Goal: Task Accomplishment & Management: Manage account settings

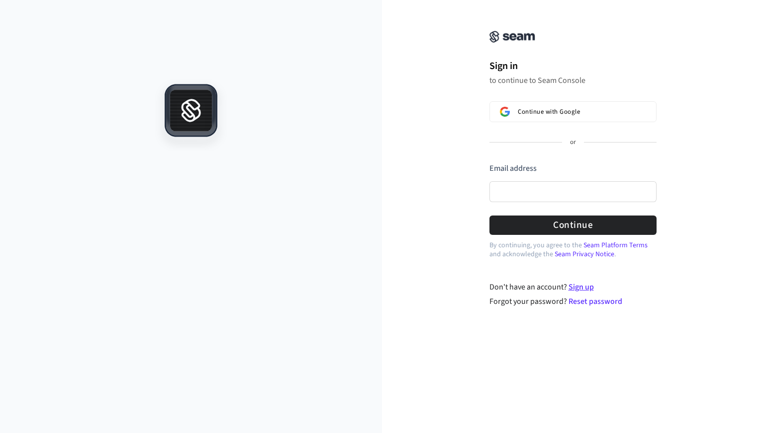
click at [583, 285] on link "Sign up" at bounding box center [580, 287] width 25 height 11
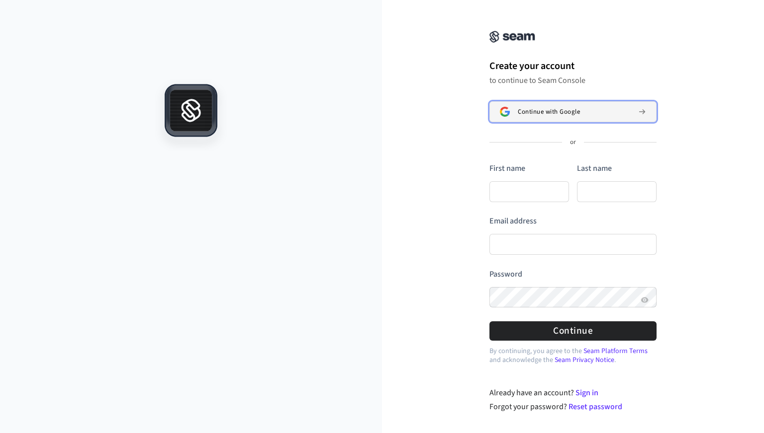
click at [557, 112] on span "Continue with Google" at bounding box center [548, 112] width 62 height 8
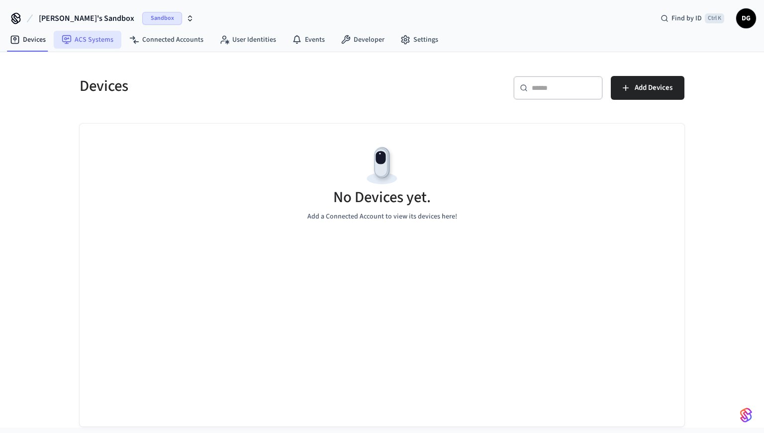
click at [88, 41] on link "ACS Systems" at bounding box center [88, 40] width 68 height 18
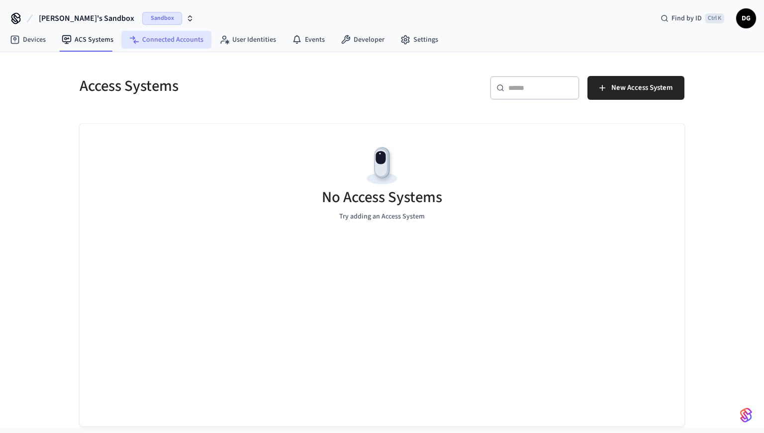
click at [178, 41] on link "Connected Accounts" at bounding box center [166, 40] width 90 height 18
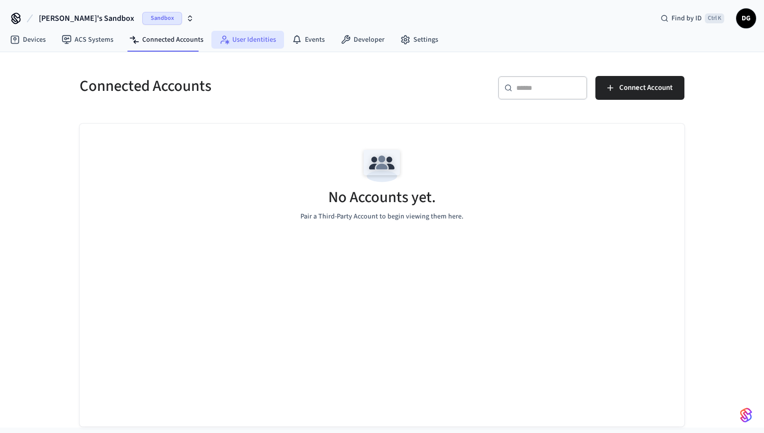
click at [251, 41] on link "User Identities" at bounding box center [247, 40] width 73 height 18
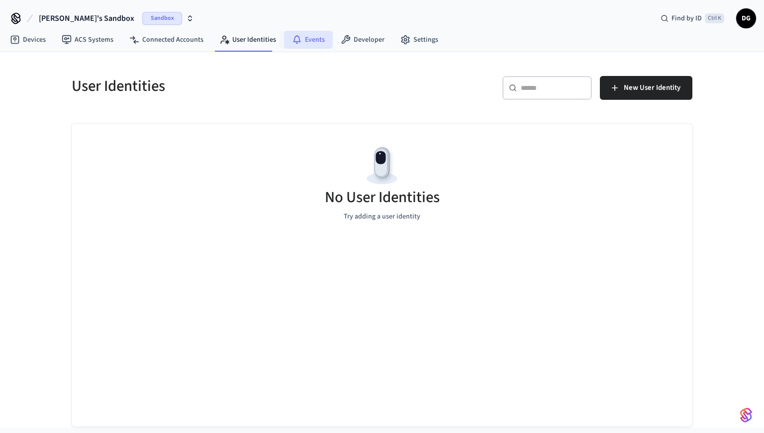
click at [298, 43] on link "Events" at bounding box center [308, 40] width 49 height 18
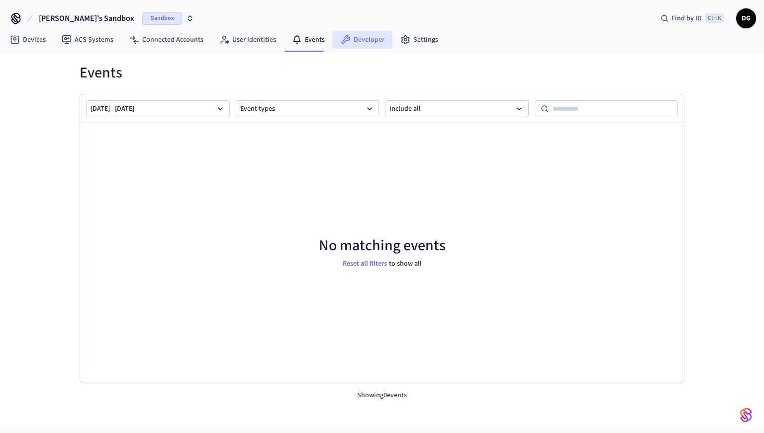
click at [352, 45] on link "Developer" at bounding box center [363, 40] width 60 height 18
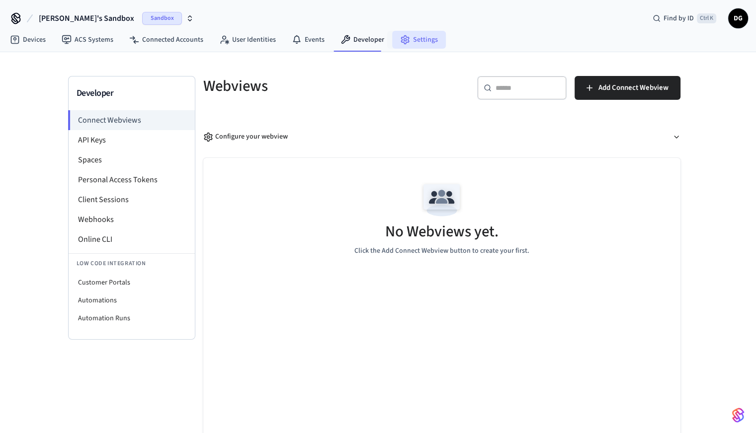
click at [411, 41] on link "Settings" at bounding box center [419, 40] width 54 height 18
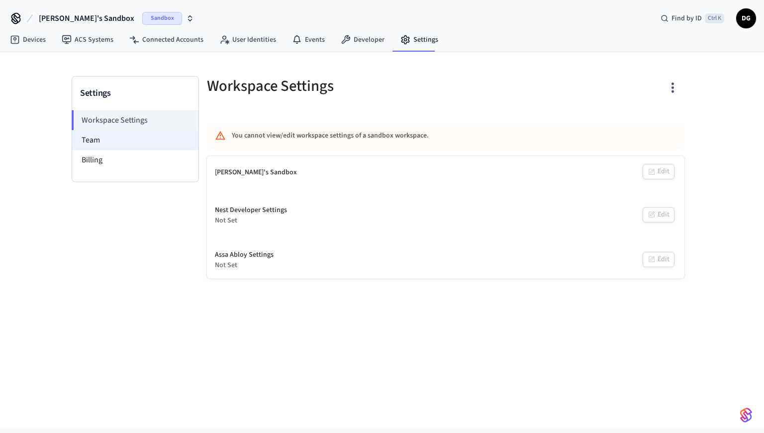
click at [103, 140] on li "Team" at bounding box center [135, 140] width 126 height 20
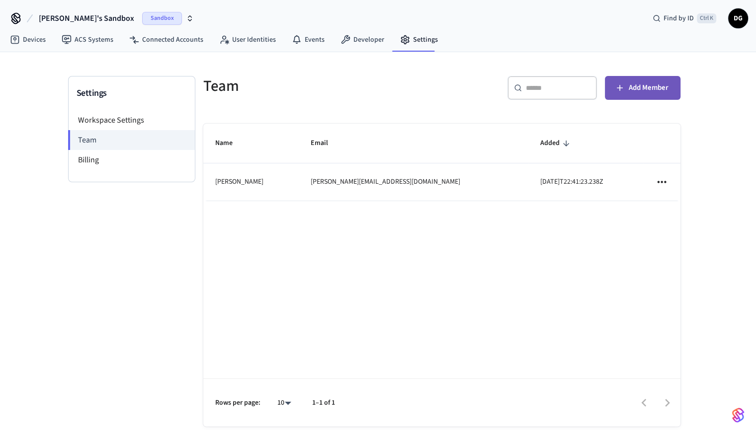
click at [626, 91] on button "Add Member" at bounding box center [643, 88] width 76 height 24
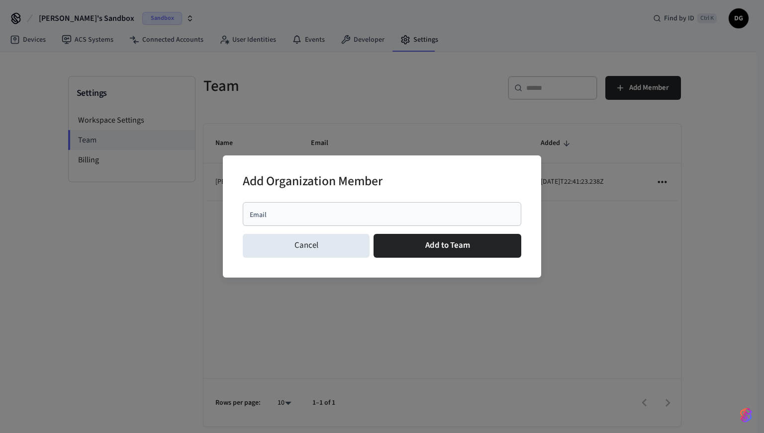
click at [270, 215] on input "Email" at bounding box center [382, 214] width 266 height 10
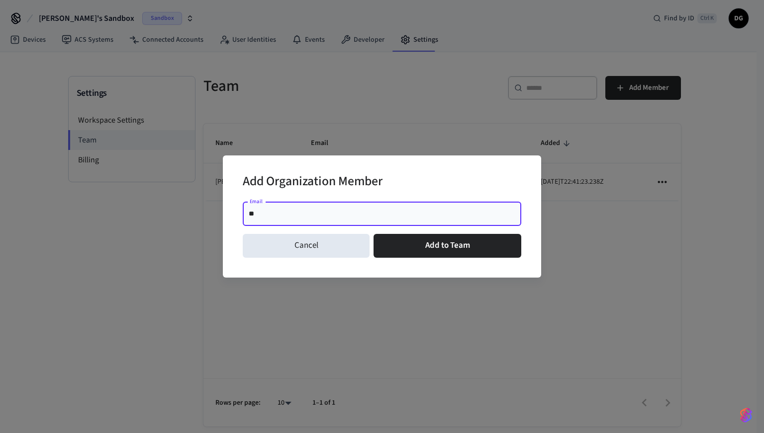
type input "*"
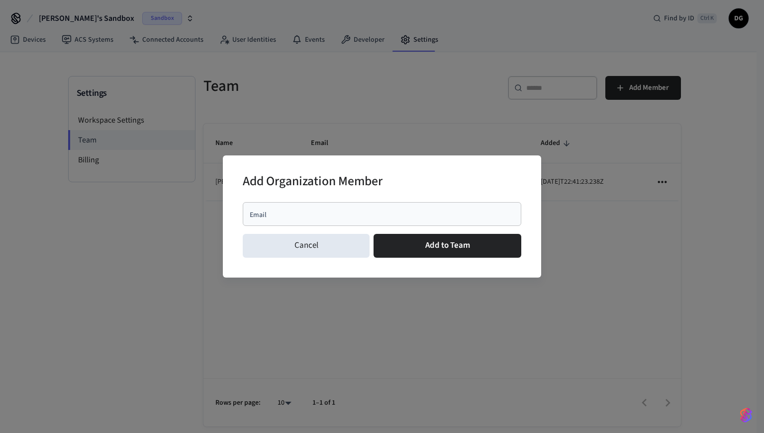
click at [266, 215] on div "Email Email" at bounding box center [382, 214] width 278 height 24
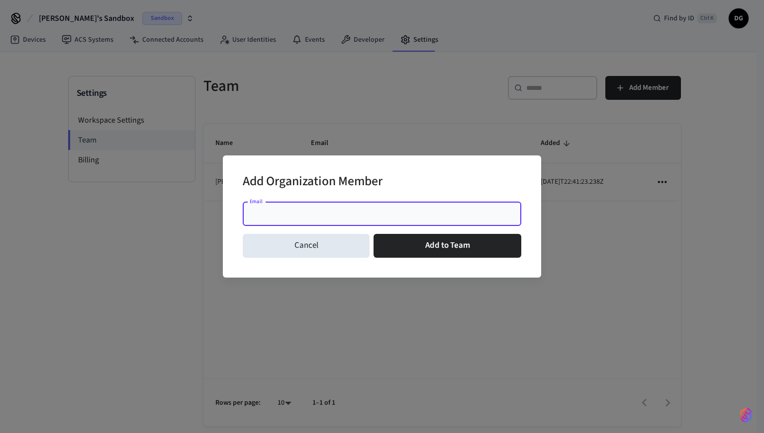
click at [293, 214] on input "Email" at bounding box center [382, 214] width 266 height 10
drag, startPoint x: 273, startPoint y: 216, endPoint x: 209, endPoint y: 214, distance: 64.7
click at [209, 214] on div "Add Organization Member Email ** Email Cancel Add to Team" at bounding box center [382, 216] width 764 height 433
paste input "**********"
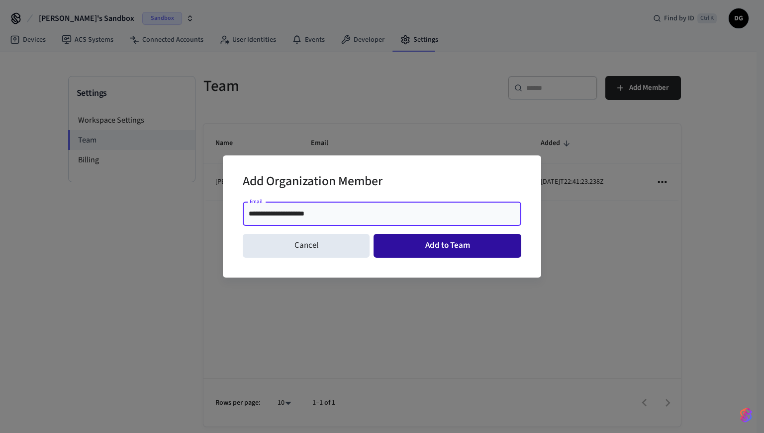
type input "**********"
click at [460, 249] on button "Add to Team" at bounding box center [447, 246] width 148 height 24
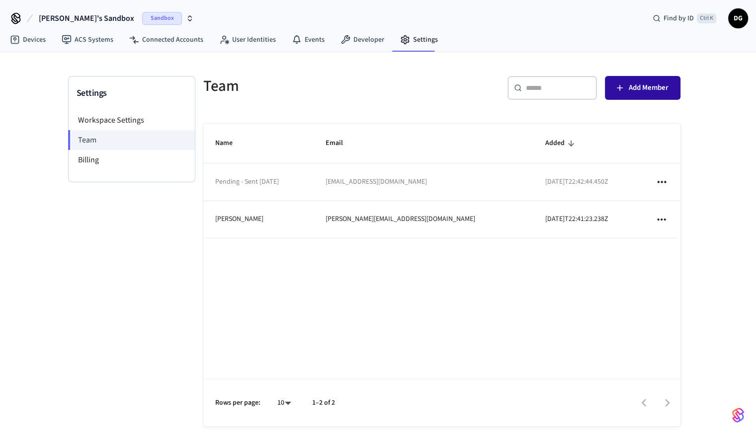
click at [629, 85] on span "Add Member" at bounding box center [649, 88] width 40 height 13
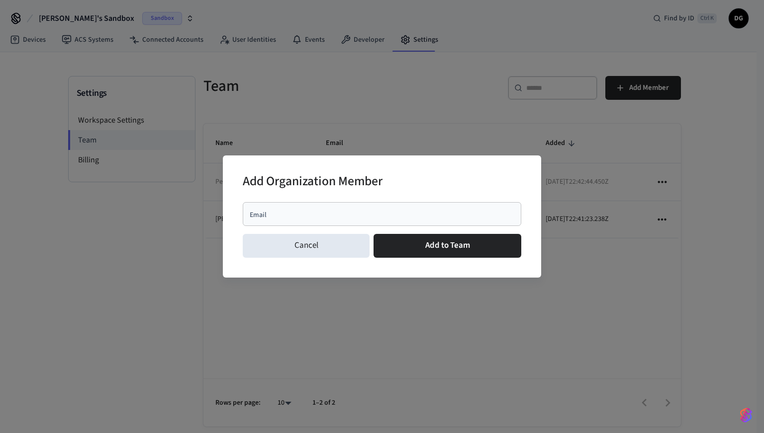
click at [316, 219] on div "Email" at bounding box center [382, 214] width 278 height 24
click at [292, 220] on div "Email" at bounding box center [382, 214] width 278 height 24
drag, startPoint x: 291, startPoint y: 220, endPoint x: 260, endPoint y: 211, distance: 31.6
click at [260, 211] on input "Email" at bounding box center [382, 214] width 266 height 10
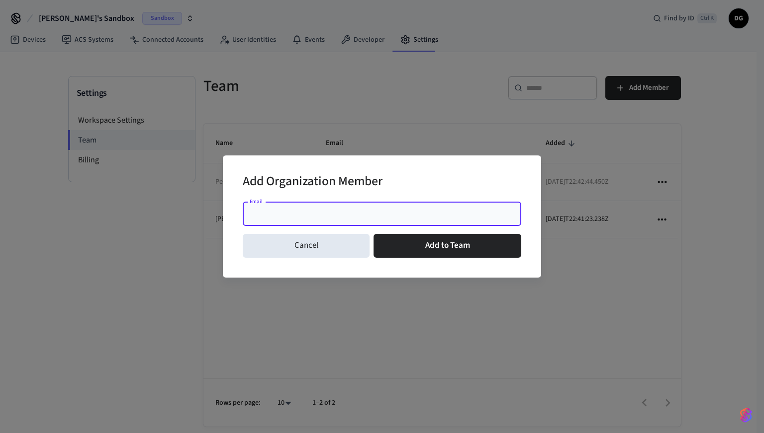
paste input "**********"
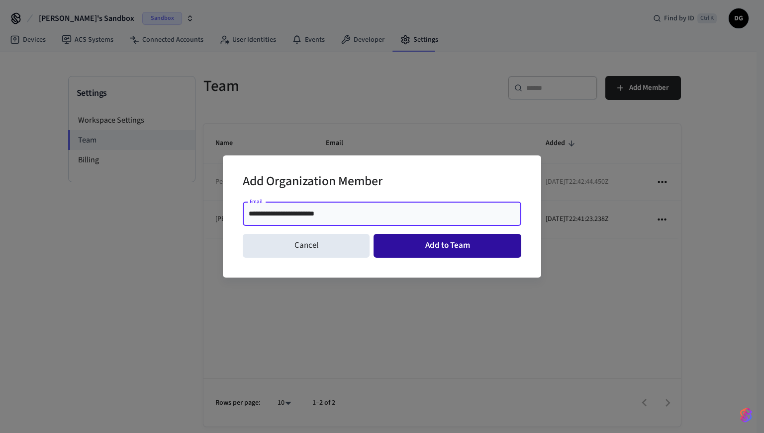
type input "**********"
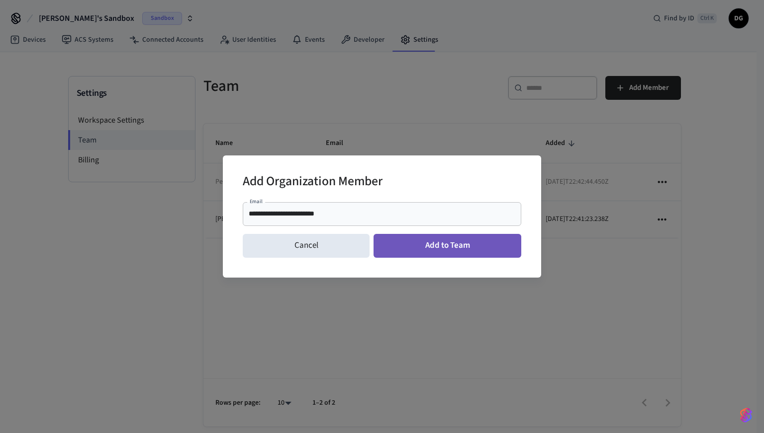
click at [465, 249] on button "Add to Team" at bounding box center [447, 246] width 148 height 24
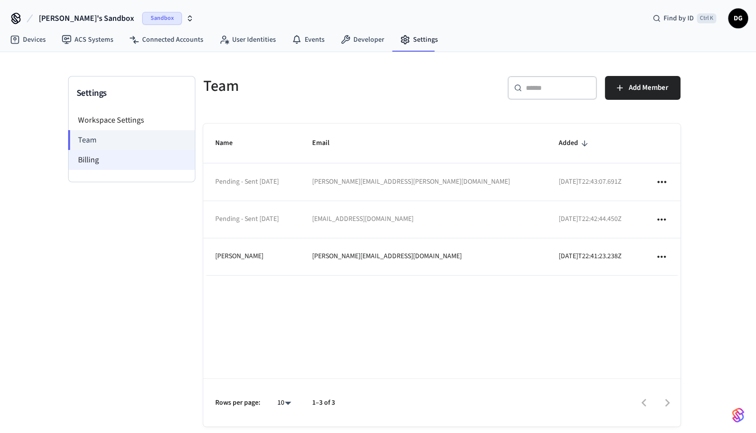
click at [88, 165] on li "Billing" at bounding box center [132, 160] width 126 height 20
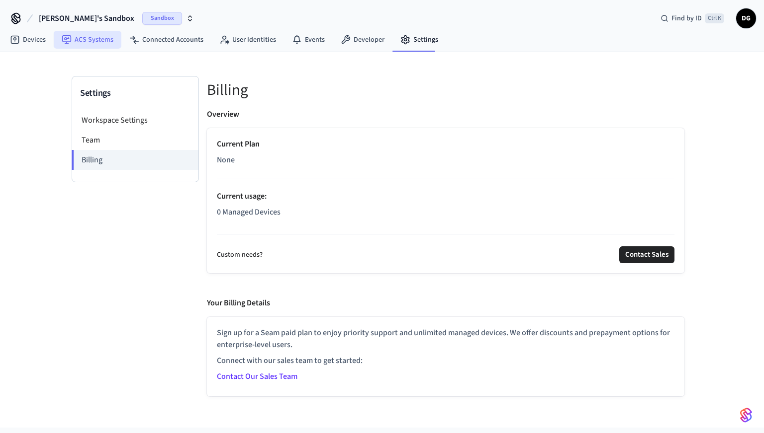
click at [90, 38] on link "ACS Systems" at bounding box center [88, 40] width 68 height 18
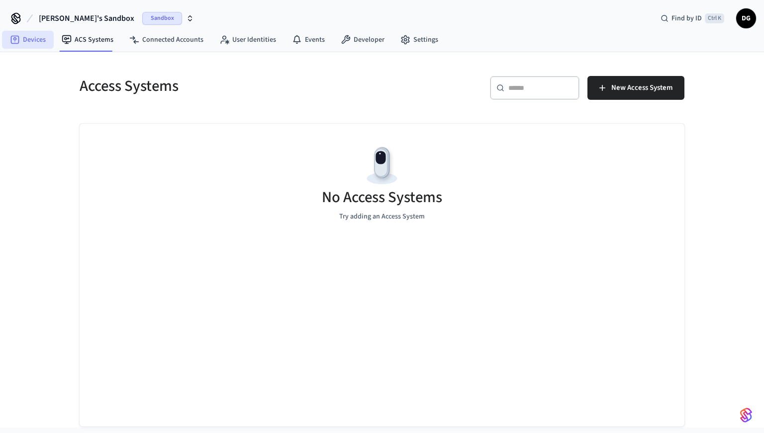
click at [31, 42] on link "Devices" at bounding box center [28, 40] width 52 height 18
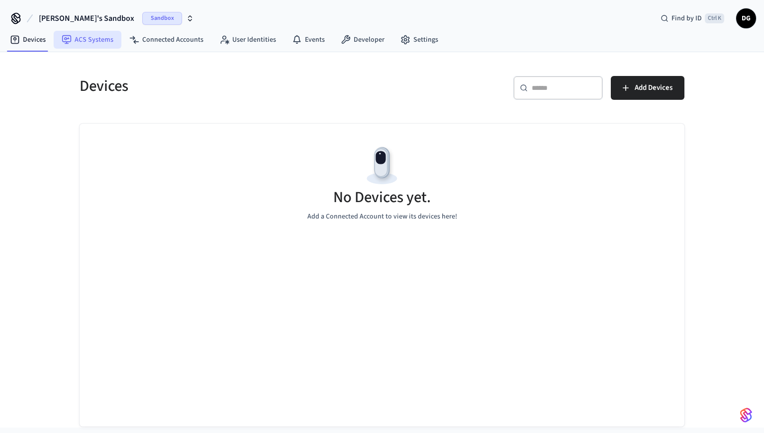
click at [87, 39] on link "ACS Systems" at bounding box center [88, 40] width 68 height 18
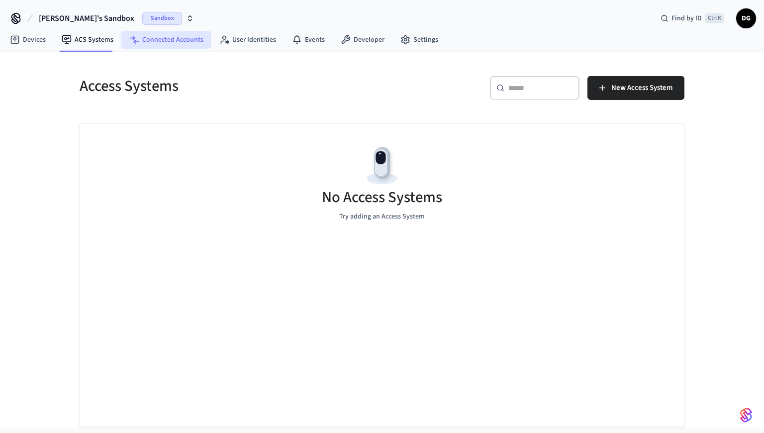
click at [168, 43] on link "Connected Accounts" at bounding box center [166, 40] width 90 height 18
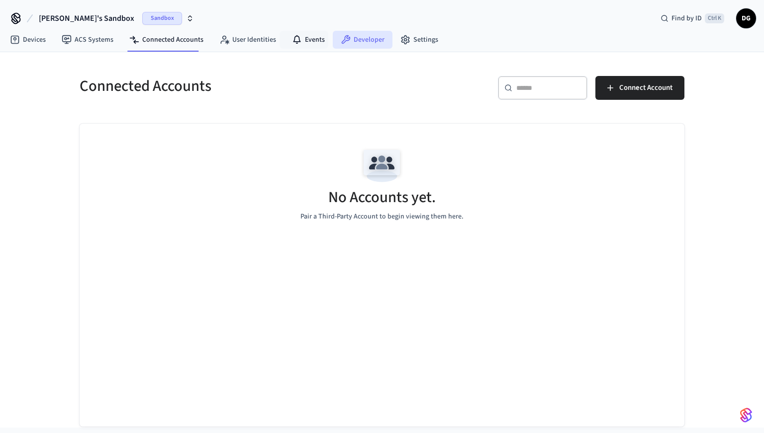
drag, startPoint x: 305, startPoint y: 41, endPoint x: 362, endPoint y: 44, distance: 56.8
click at [306, 41] on link "Events" at bounding box center [308, 40] width 49 height 18
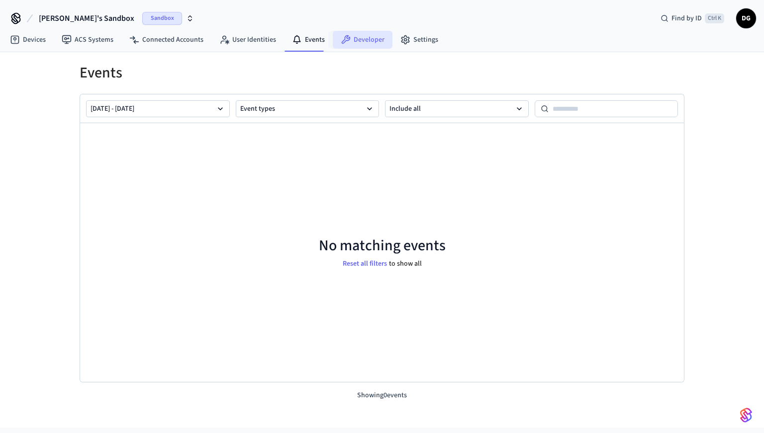
click at [365, 34] on link "Developer" at bounding box center [363, 40] width 60 height 18
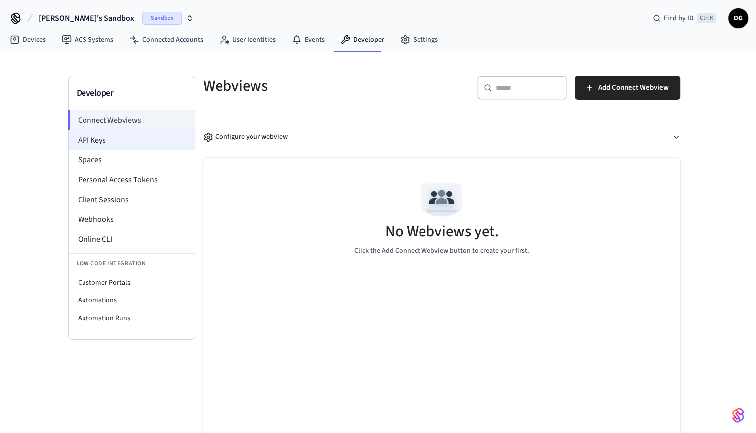
click at [101, 142] on li "API Keys" at bounding box center [132, 140] width 126 height 20
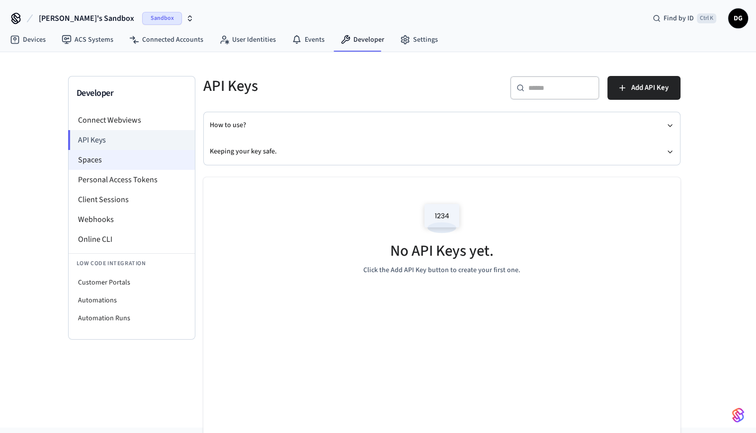
click at [112, 156] on li "Spaces" at bounding box center [132, 160] width 126 height 20
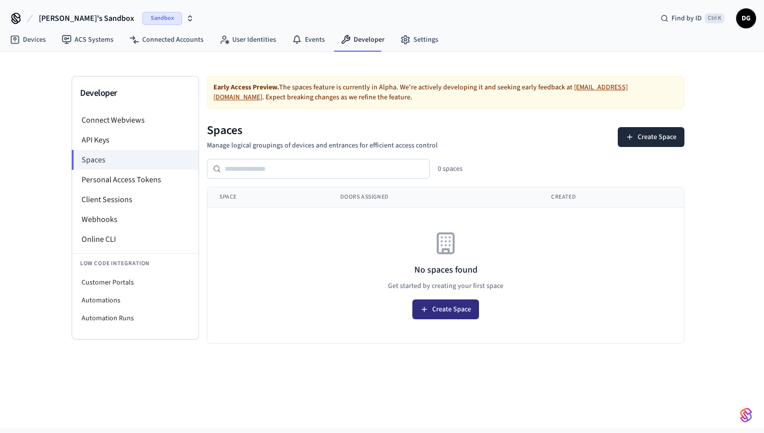
click at [446, 307] on button "Create Space" at bounding box center [445, 310] width 67 height 20
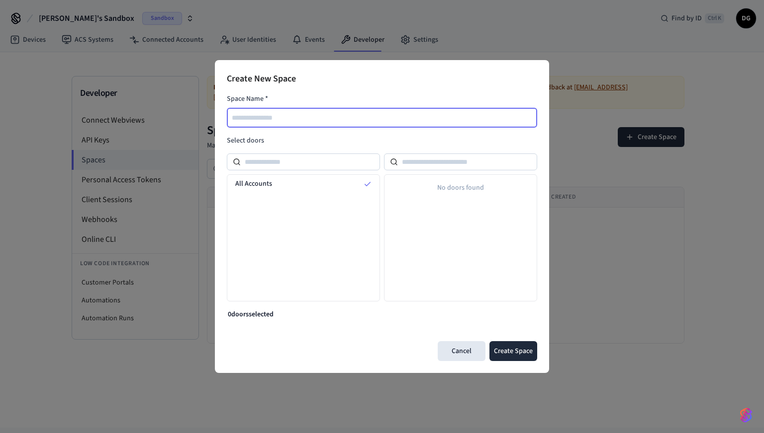
click at [255, 118] on input "text" at bounding box center [382, 118] width 309 height 12
click at [274, 118] on input "*********" at bounding box center [382, 118] width 309 height 12
type input "*********"
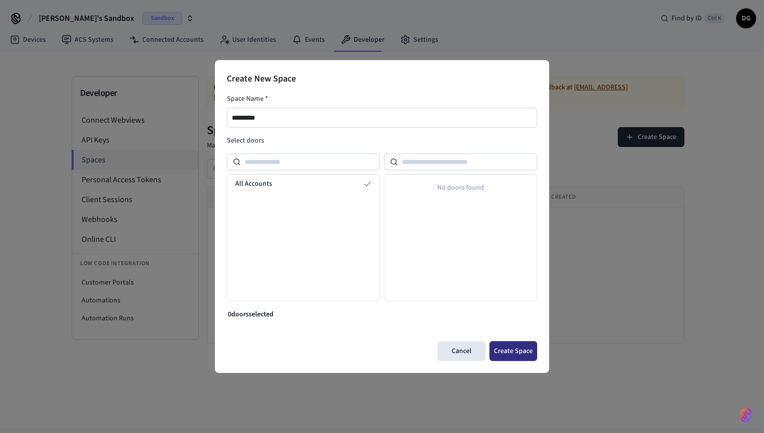
click at [505, 347] on button "Create Space" at bounding box center [513, 351] width 48 height 20
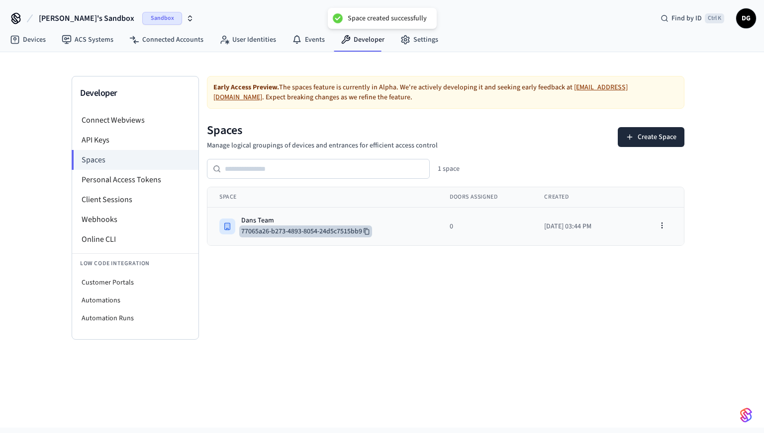
click at [290, 229] on button "77065a26-b273-4893-8054-24d5c7515bb9" at bounding box center [305, 232] width 133 height 12
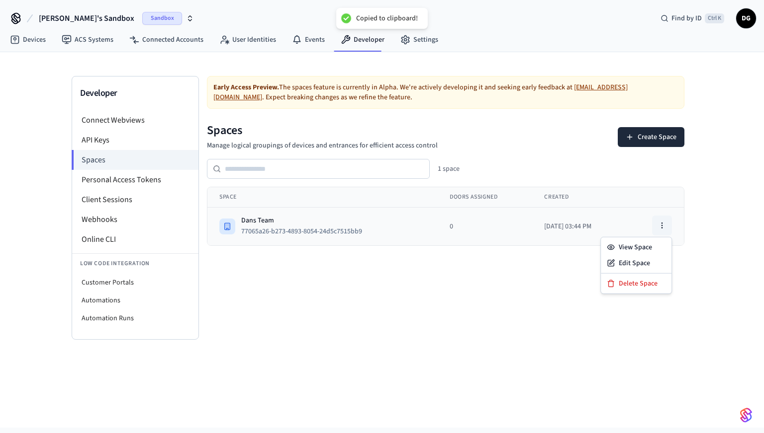
click at [664, 225] on icon "button" at bounding box center [662, 226] width 8 height 8
click at [625, 266] on div "Edit Space" at bounding box center [635, 263] width 67 height 16
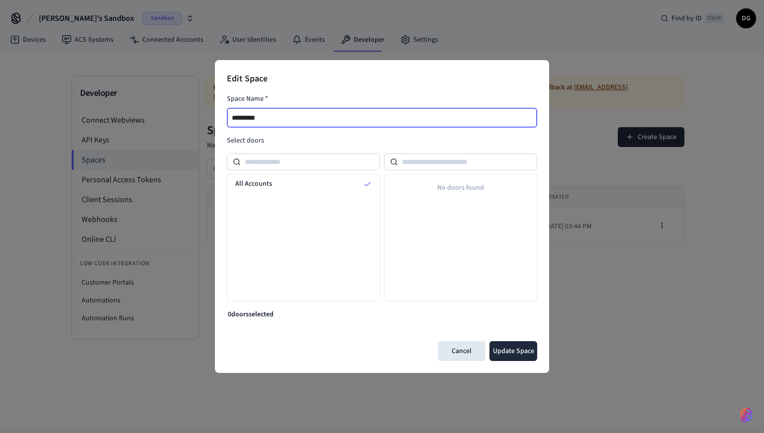
click at [294, 118] on input "*********" at bounding box center [382, 118] width 309 height 12
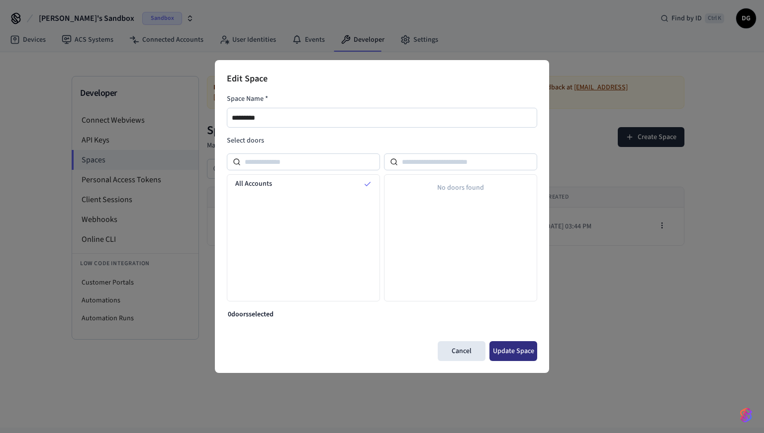
click at [513, 356] on button "Update Space" at bounding box center [513, 351] width 48 height 20
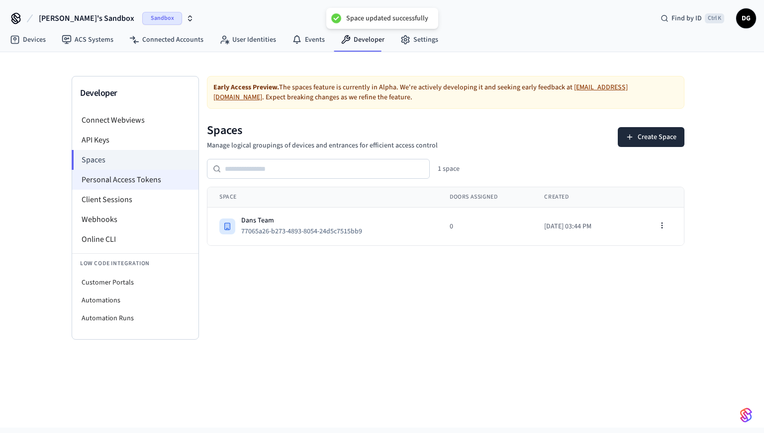
click at [135, 179] on li "Personal Access Tokens" at bounding box center [135, 180] width 126 height 20
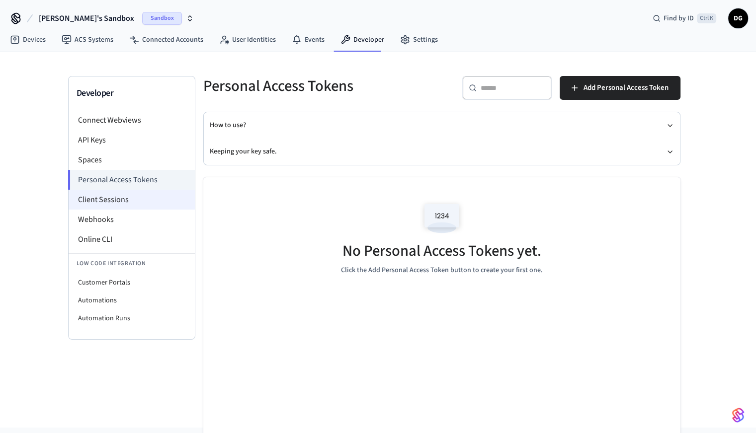
click at [89, 203] on li "Client Sessions" at bounding box center [132, 200] width 126 height 20
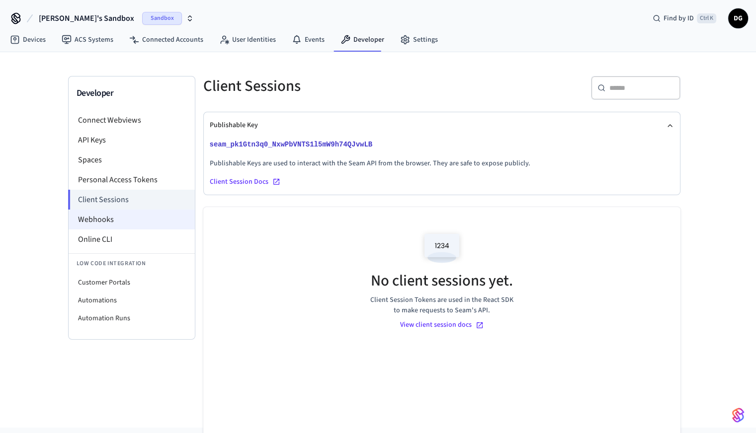
click at [94, 222] on li "Webhooks" at bounding box center [132, 220] width 126 height 20
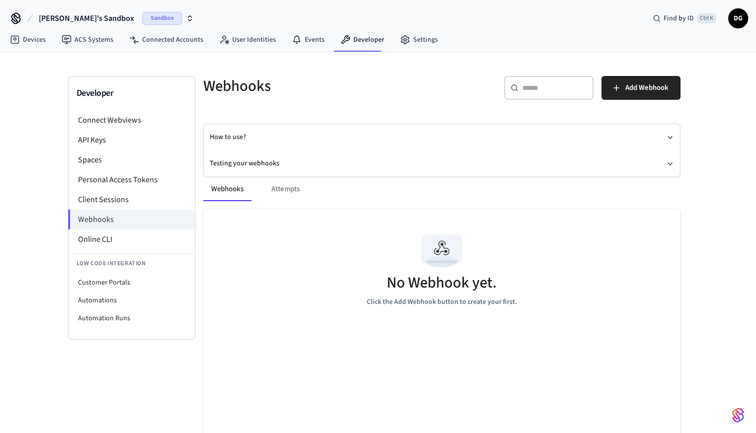
click at [281, 188] on div "Webhooks Attempts" at bounding box center [441, 189] width 477 height 24
click at [93, 237] on li "Online CLI" at bounding box center [132, 240] width 126 height 20
click at [260, 247] on div "No Webhook yet. Click the Add Webhook button to create your first." at bounding box center [441, 268] width 477 height 118
drag, startPoint x: 113, startPoint y: 285, endPoint x: 28, endPoint y: 277, distance: 85.4
click at [28, 277] on div "Developer Connect Webviews API Keys Spaces Personal Access Tokens Client Sessio…" at bounding box center [378, 260] width 756 height 417
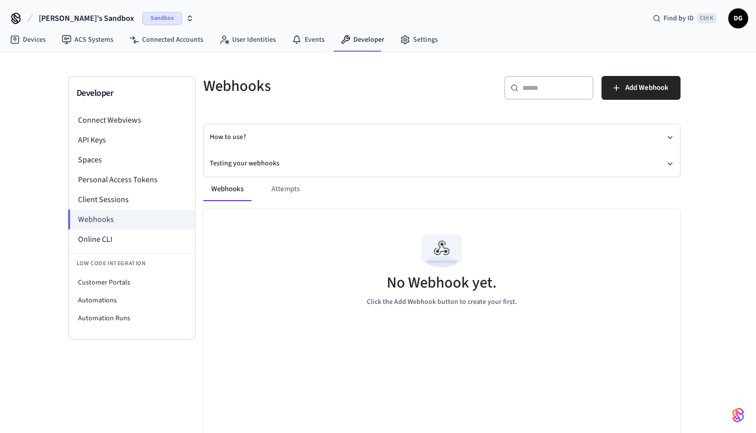
click at [283, 309] on div "No Webhook yet. Click the Add Webhook button to create your first." at bounding box center [441, 268] width 477 height 118
drag, startPoint x: 95, startPoint y: 284, endPoint x: 85, endPoint y: 286, distance: 9.7
click at [85, 286] on li "Customer Portals" at bounding box center [132, 283] width 126 height 18
select select "**********"
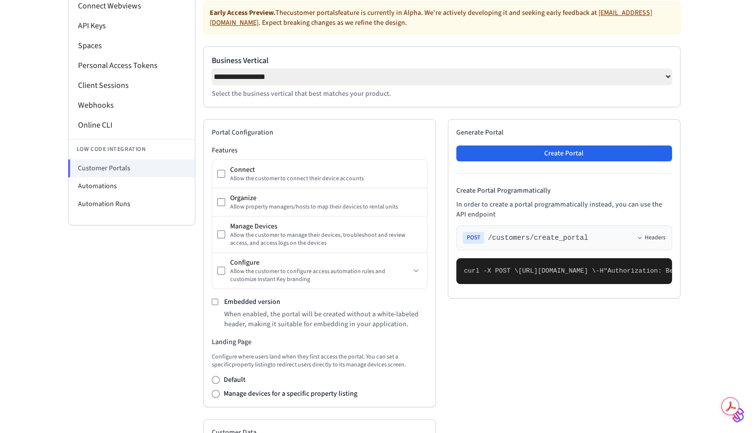
scroll to position [113, 0]
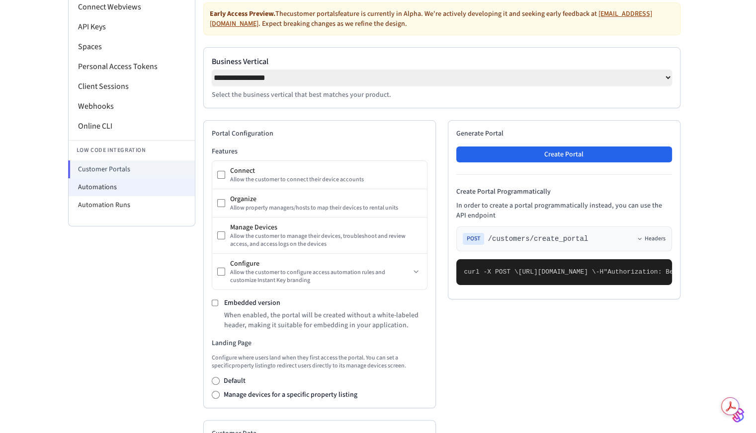
click at [95, 186] on li "Automations" at bounding box center [132, 187] width 126 height 18
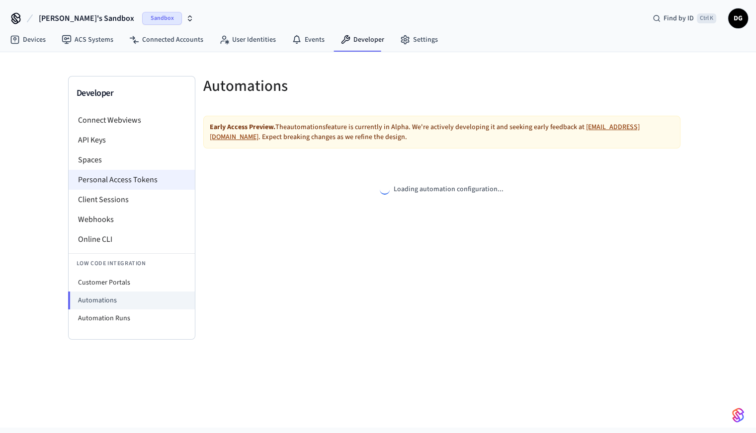
select select "**********"
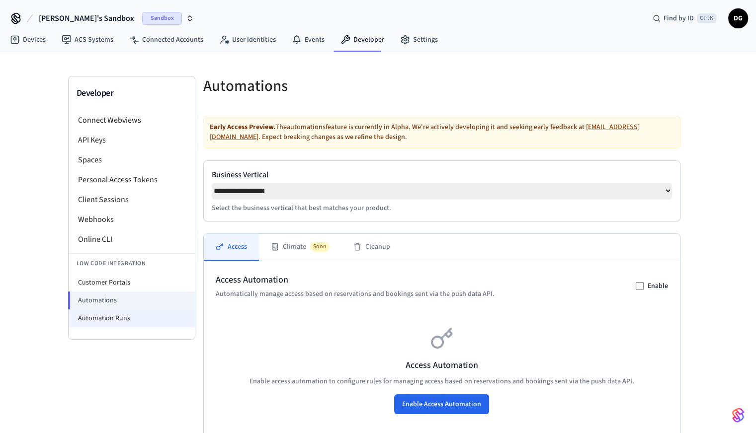
click at [95, 323] on li "Automation Runs" at bounding box center [132, 319] width 126 height 18
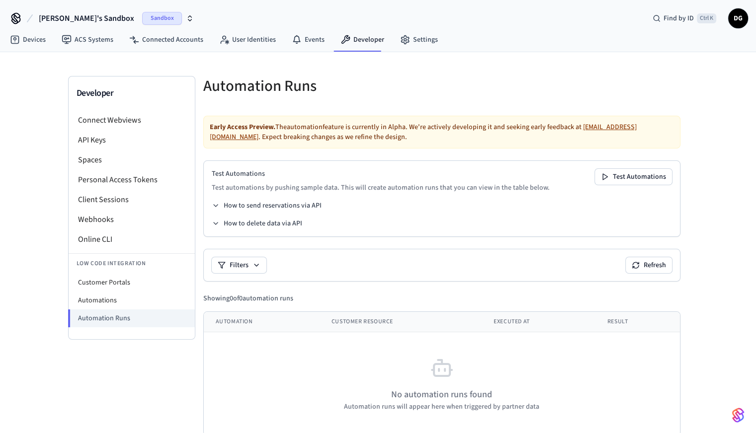
click at [142, 17] on span "Sandbox" at bounding box center [162, 18] width 40 height 13
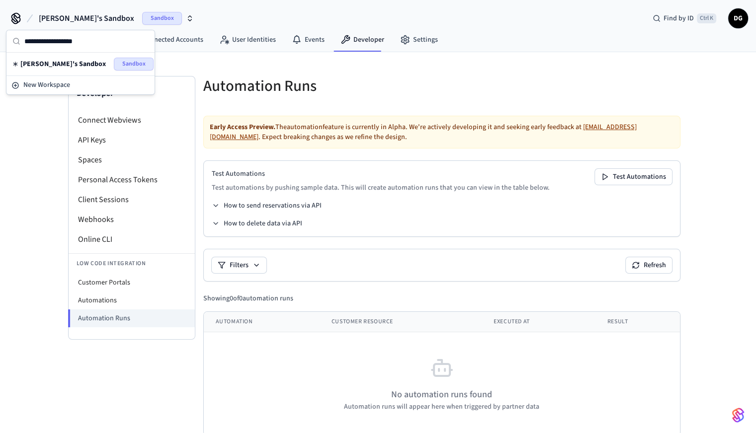
click at [29, 120] on div "Developer Connect Webviews API Keys Spaces Personal Access Tokens Client Sessio…" at bounding box center [378, 252] width 756 height 400
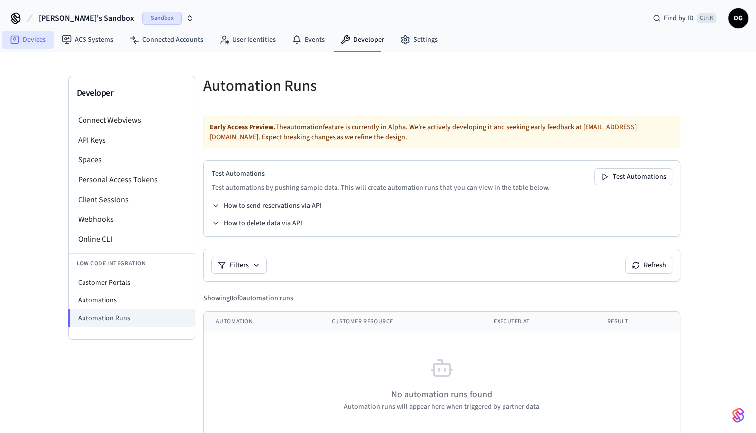
click at [28, 43] on link "Devices" at bounding box center [28, 40] width 52 height 18
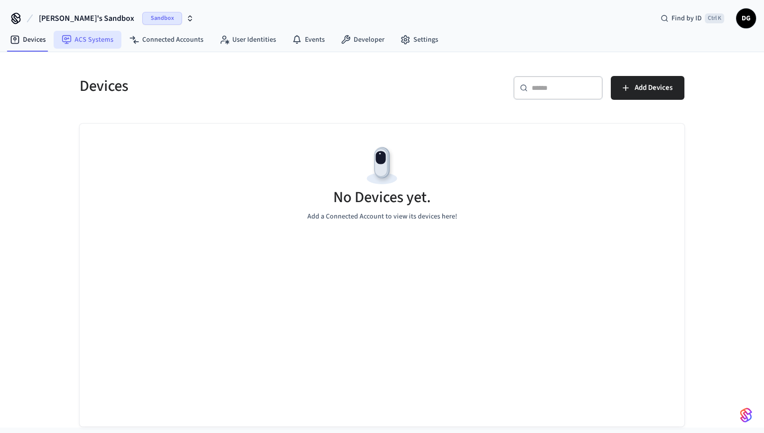
click at [92, 42] on link "ACS Systems" at bounding box center [88, 40] width 68 height 18
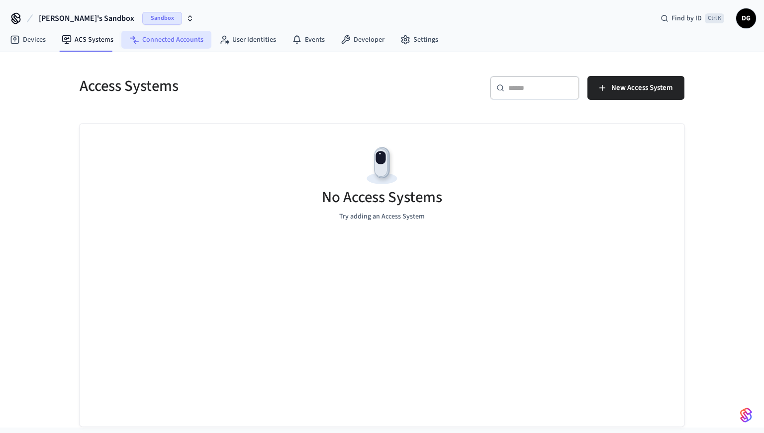
click at [154, 48] on nav "Devices ACS Systems Connected Accounts User Identities Events Developer Settings" at bounding box center [224, 40] width 444 height 23
click at [185, 42] on link "Connected Accounts" at bounding box center [166, 40] width 90 height 18
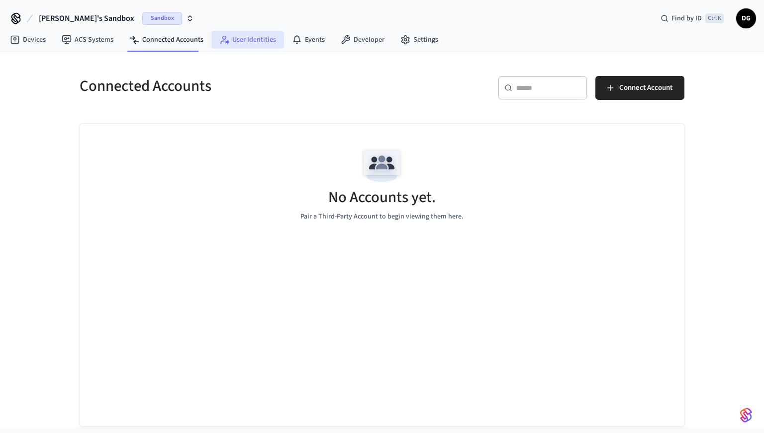
click at [253, 41] on link "User Identities" at bounding box center [247, 40] width 73 height 18
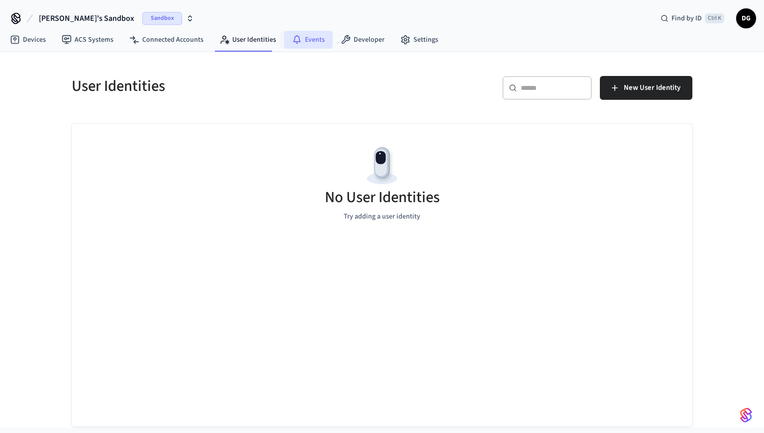
click at [300, 40] on link "Events" at bounding box center [308, 40] width 49 height 18
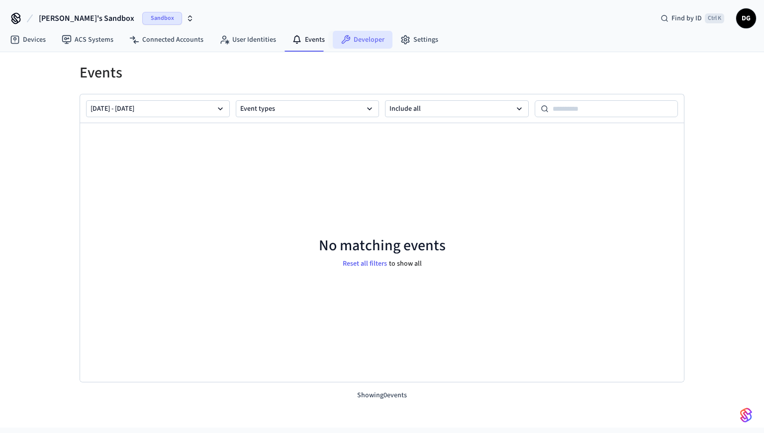
click at [362, 40] on link "Developer" at bounding box center [363, 40] width 60 height 18
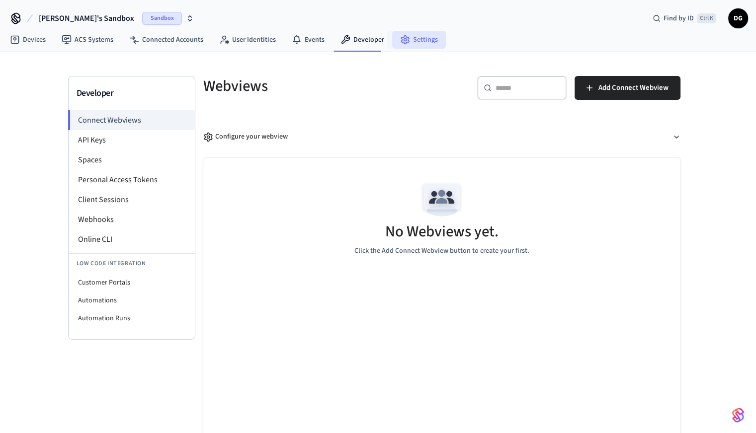
click at [404, 40] on circle at bounding box center [405, 40] width 2 height 2
